Goal: Information Seeking & Learning: Learn about a topic

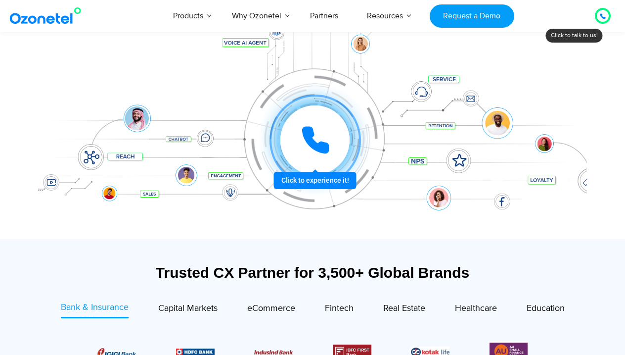
click at [313, 177] on div at bounding box center [315, 140] width 74 height 74
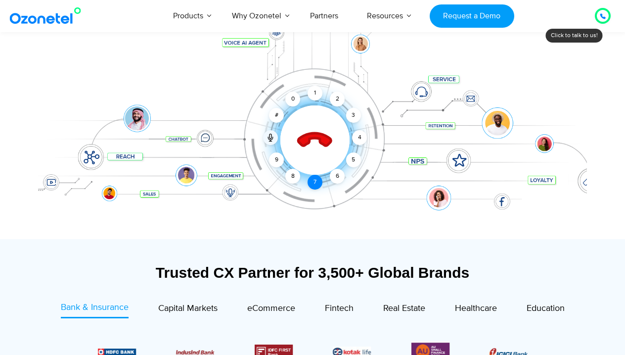
click at [313, 181] on div "7" at bounding box center [315, 182] width 15 height 15
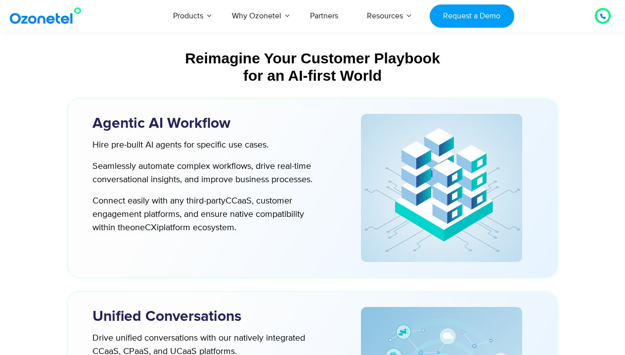
scroll to position [2671, 0]
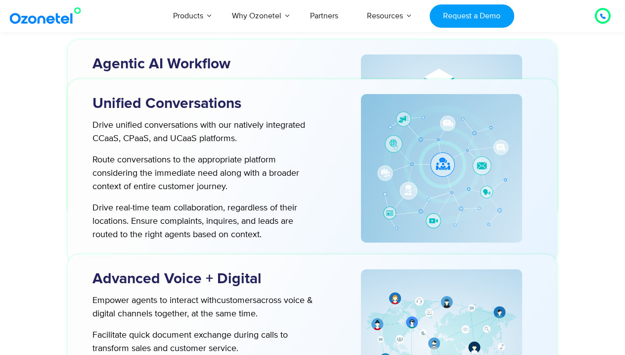
click at [600, 15] on icon at bounding box center [603, 16] width 6 height 6
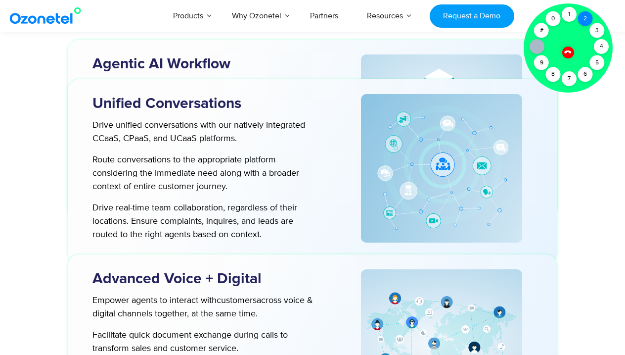
click at [586, 17] on div "2" at bounding box center [585, 18] width 15 height 15
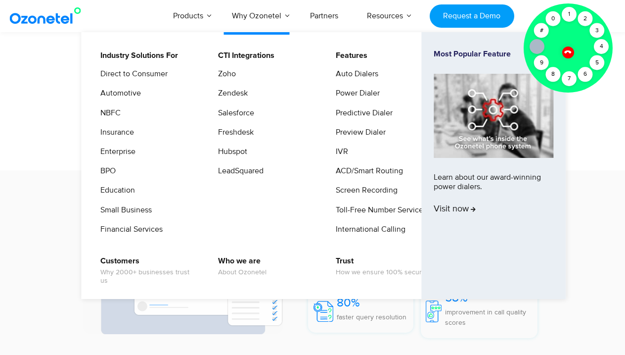
scroll to position [1296, 0]
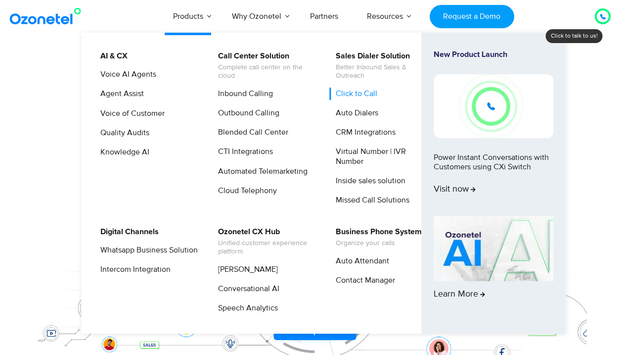
click at [357, 90] on link "Click to Call" at bounding box center [353, 94] width 49 height 12
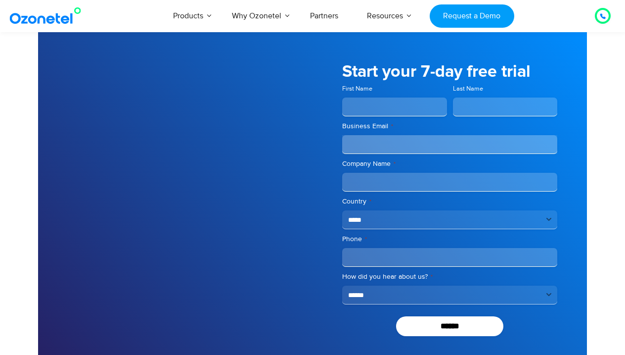
scroll to position [1975, 0]
